Goal: Task Accomplishment & Management: Use online tool/utility

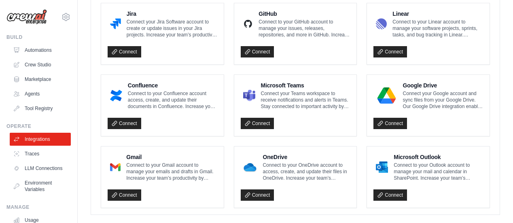
scroll to position [535, 0]
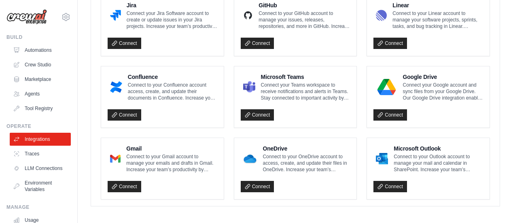
click at [29, 153] on link "Traces" at bounding box center [40, 153] width 61 height 13
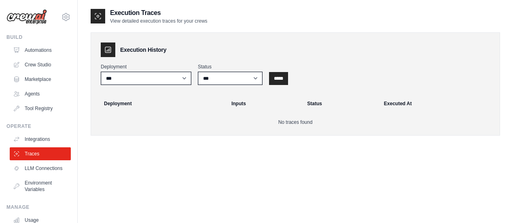
click at [44, 168] on link "LLM Connections" at bounding box center [40, 168] width 61 height 13
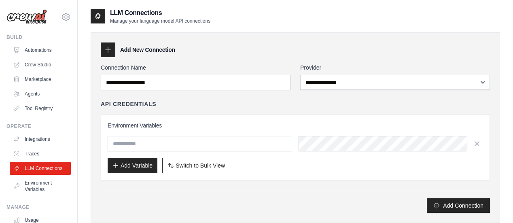
click at [46, 182] on link "Environment Variables" at bounding box center [40, 186] width 61 height 19
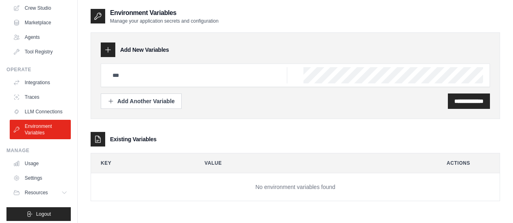
scroll to position [61, 0]
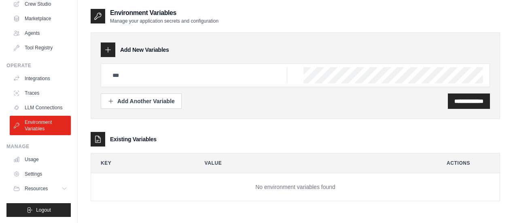
click at [36, 156] on link "Usage" at bounding box center [40, 159] width 61 height 13
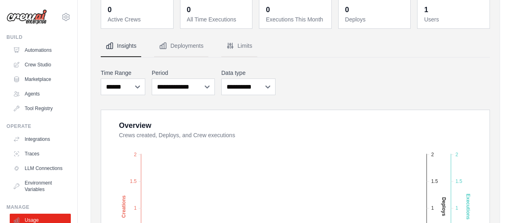
scroll to position [40, 0]
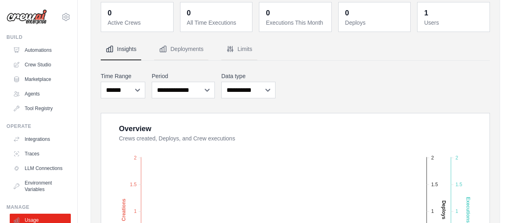
click at [37, 140] on link "Integrations" at bounding box center [40, 139] width 61 height 13
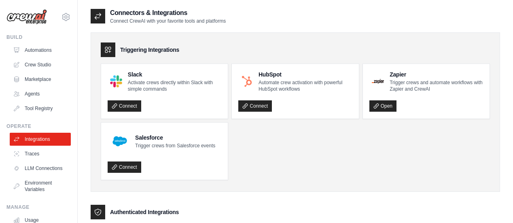
click at [49, 79] on link "Marketplace" at bounding box center [40, 79] width 61 height 13
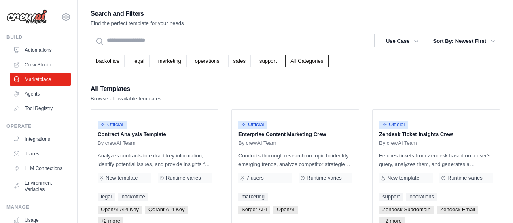
click at [41, 49] on link "Automations" at bounding box center [40, 50] width 61 height 13
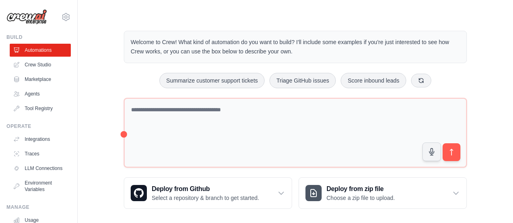
scroll to position [9, 0]
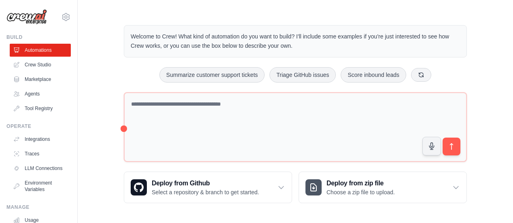
click at [277, 191] on div "Deploy from Github Select a repository & branch to get started." at bounding box center [208, 187] width 168 height 31
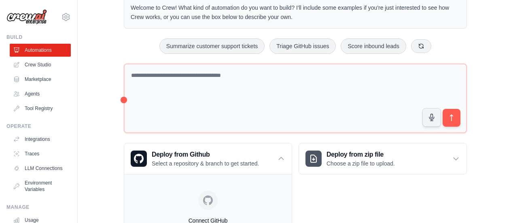
scroll to position [108, 0]
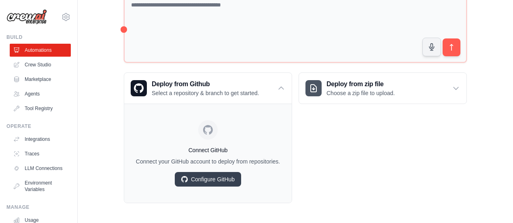
click at [351, 160] on div "Deploy from zip file Choose a zip file to upload. Upload a ZIP file containing …" at bounding box center [383, 137] width 168 height 131
click at [190, 184] on link "Configure GitHub" at bounding box center [208, 179] width 66 height 15
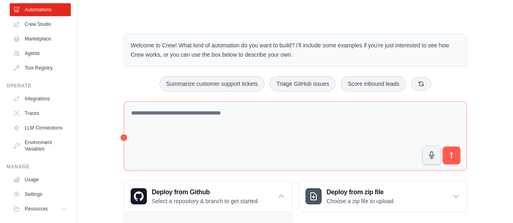
scroll to position [61, 0]
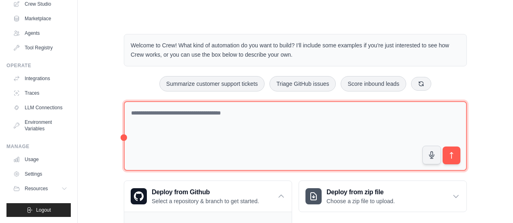
click at [231, 112] on textarea at bounding box center [295, 136] width 343 height 70
type textarea "*"
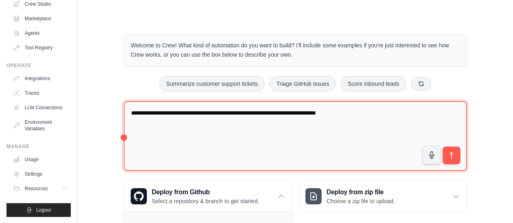
type textarea "**********"
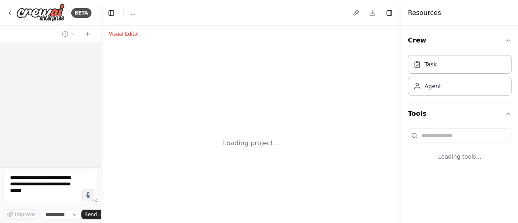
select select "****"
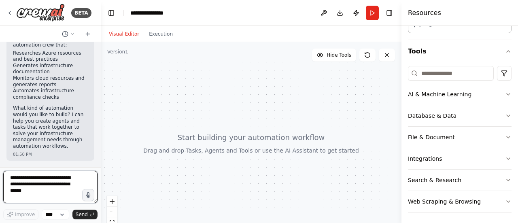
scroll to position [63, 0]
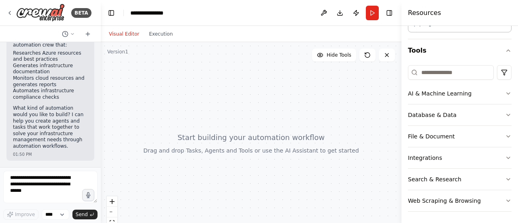
click at [464, 160] on button "Integrations" at bounding box center [460, 157] width 104 height 21
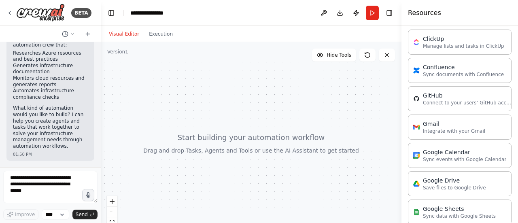
scroll to position [266, 0]
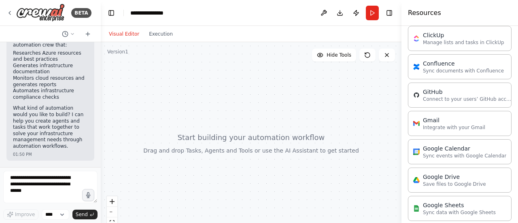
click at [427, 96] on p "Connect to your users’ GitHub accounts" at bounding box center [467, 99] width 89 height 6
drag, startPoint x: 427, startPoint y: 95, endPoint x: 329, endPoint y: 102, distance: 97.8
click at [432, 91] on div "GitHub" at bounding box center [467, 92] width 89 height 8
click at [264, 96] on div "**********" at bounding box center [259, 111] width 518 height 223
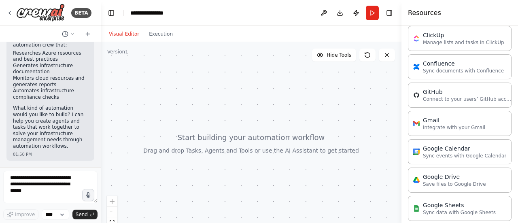
click at [330, 57] on span "Hide Tools" at bounding box center [339, 55] width 25 height 6
click at [330, 57] on span "Show Tools" at bounding box center [338, 55] width 27 height 6
drag, startPoint x: 434, startPoint y: 92, endPoint x: 273, endPoint y: 97, distance: 161.3
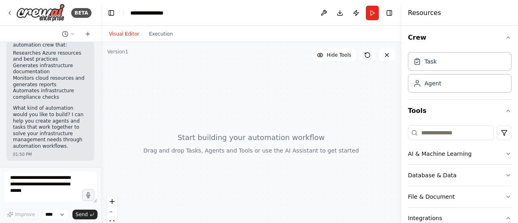
scroll to position [0, 0]
